Goal: Use online tool/utility: Utilize a website feature to perform a specific function

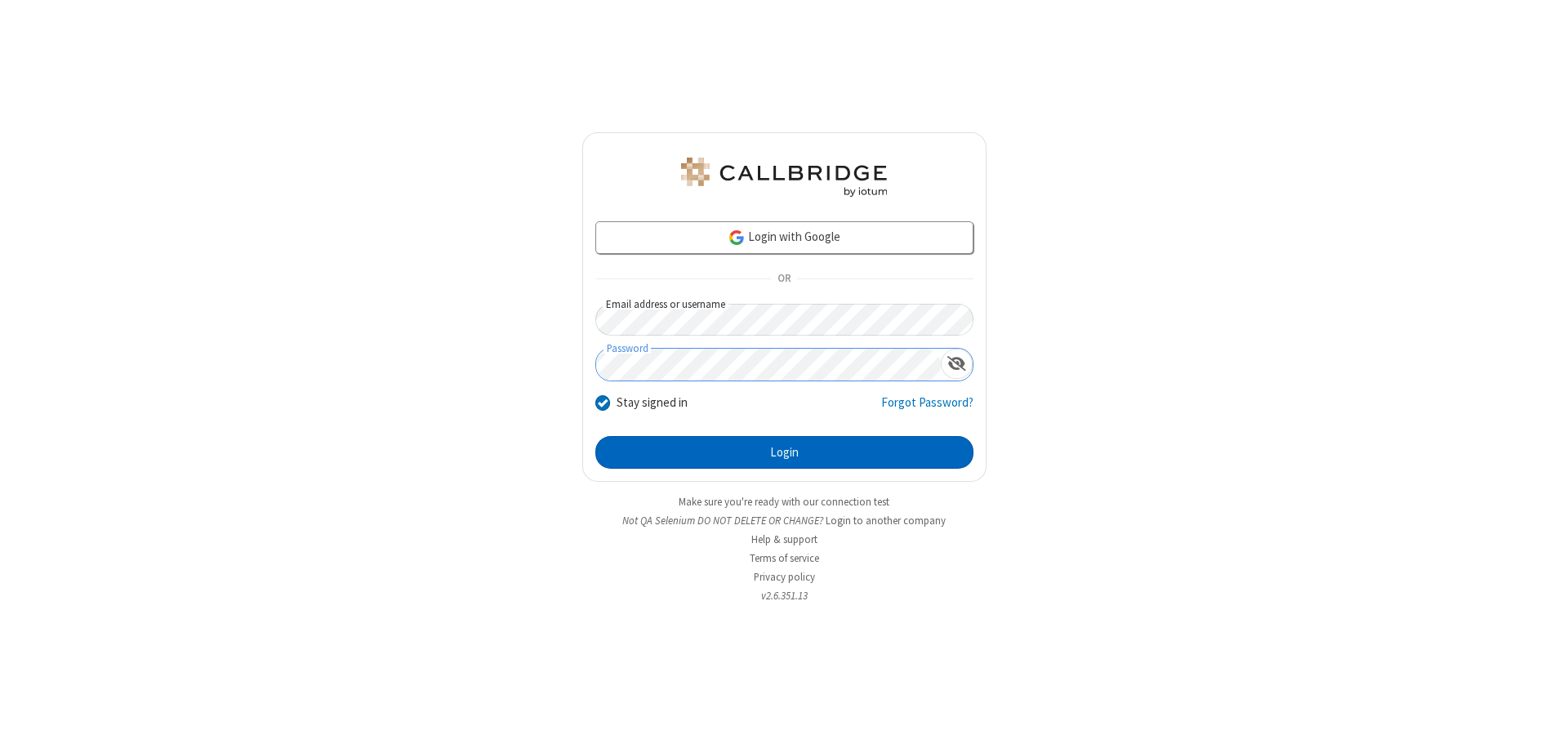
click at [784, 452] on button "Login" at bounding box center [784, 452] width 378 height 33
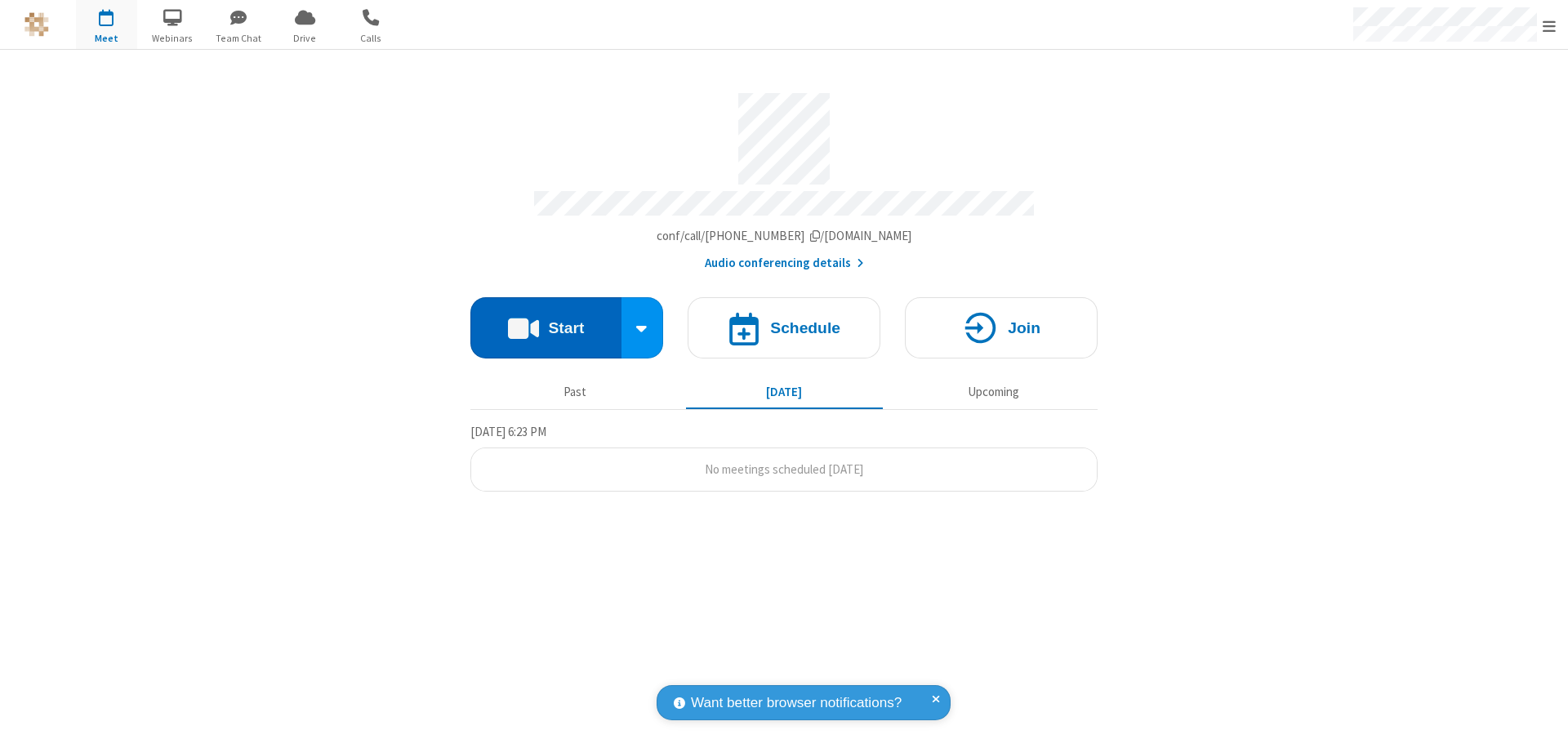
click at [546, 320] on button "Start" at bounding box center [546, 328] width 151 height 61
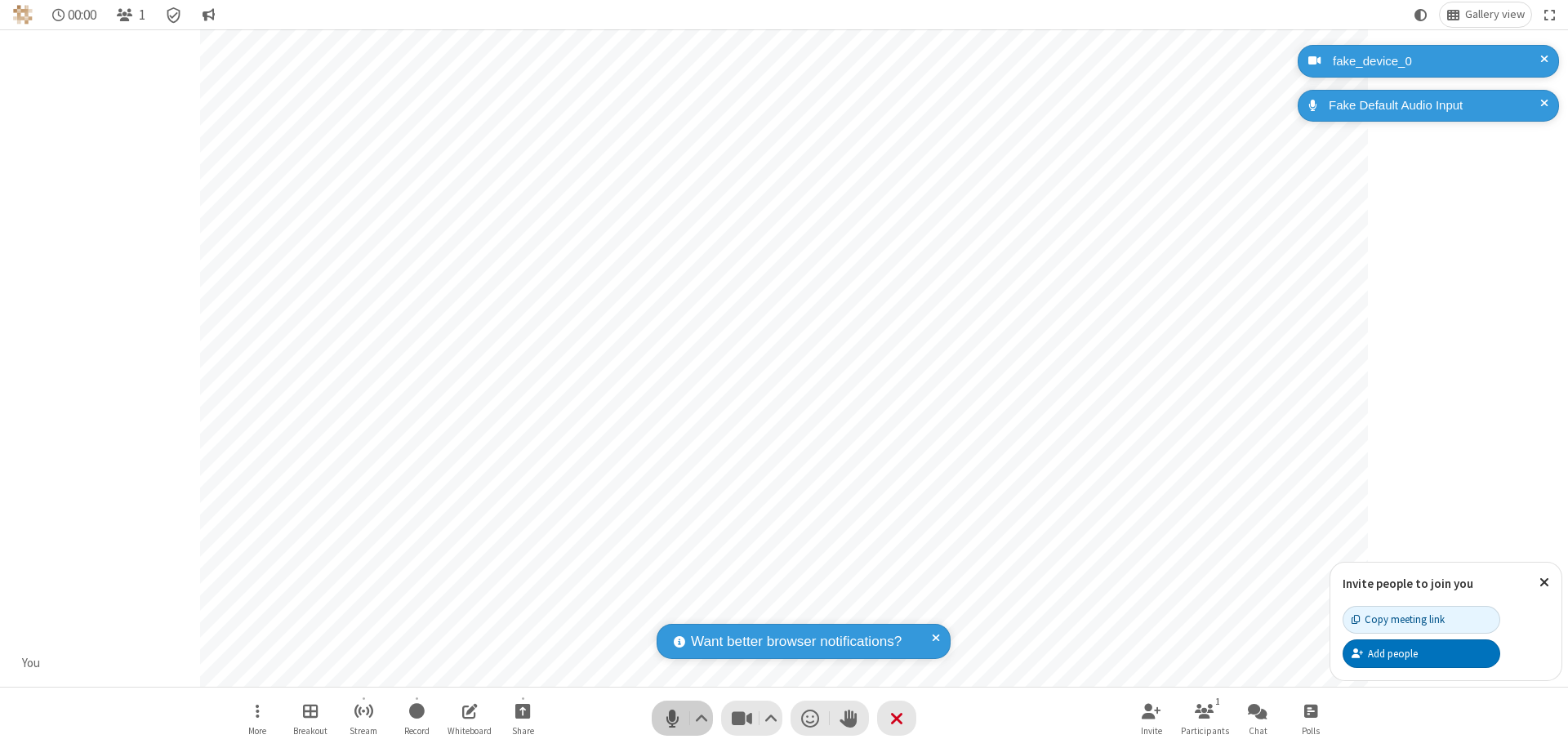
click at [672, 718] on span "Mute (⌘+Shift+A)" at bounding box center [672, 718] width 25 height 24
click at [672, 718] on span "Unmute (⌘+Shift+A)" at bounding box center [672, 718] width 25 height 24
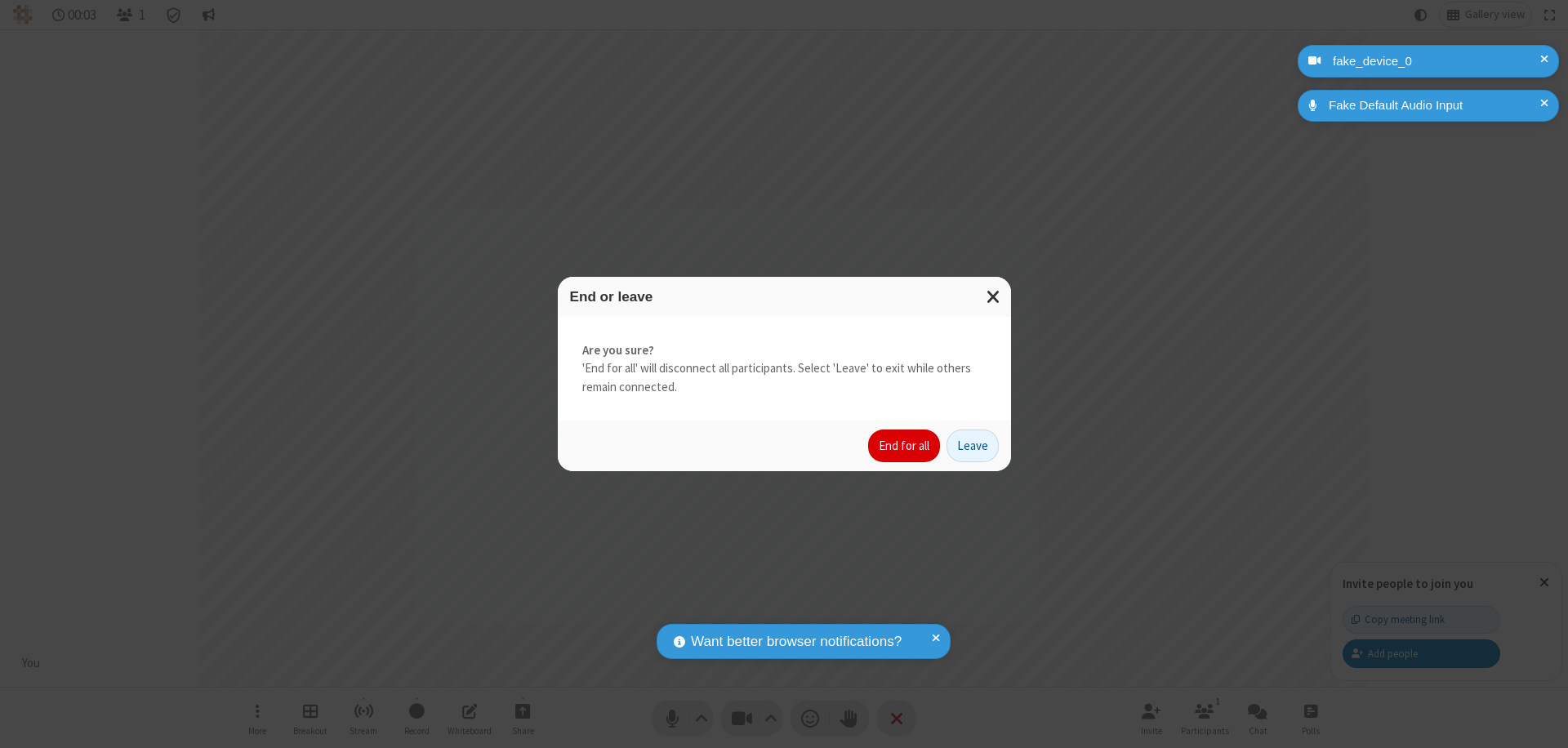
click at [905, 446] on button "End for all" at bounding box center [904, 446] width 72 height 33
